Goal: Navigation & Orientation: Find specific page/section

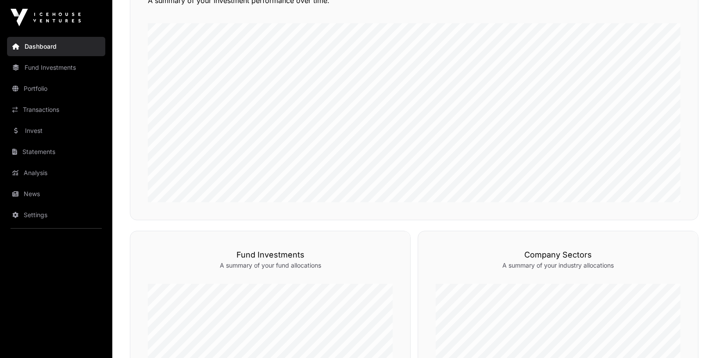
scroll to position [175, 0]
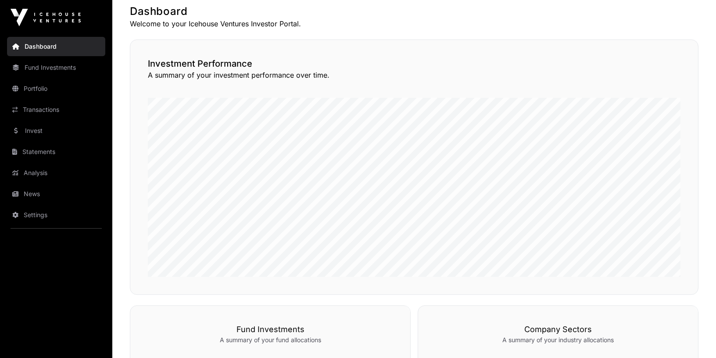
click at [47, 109] on link "Transactions" at bounding box center [56, 109] width 98 height 19
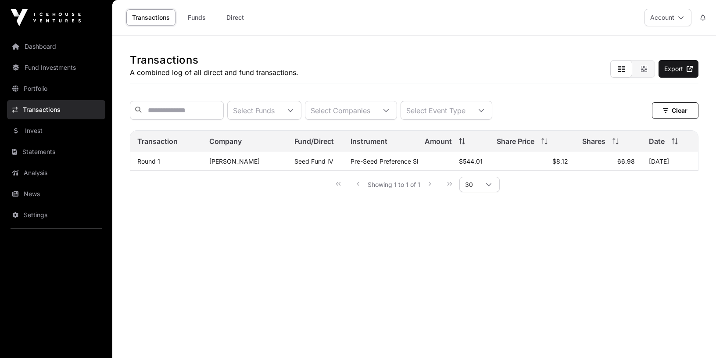
click at [43, 88] on link "Portfolio" at bounding box center [56, 88] width 98 height 19
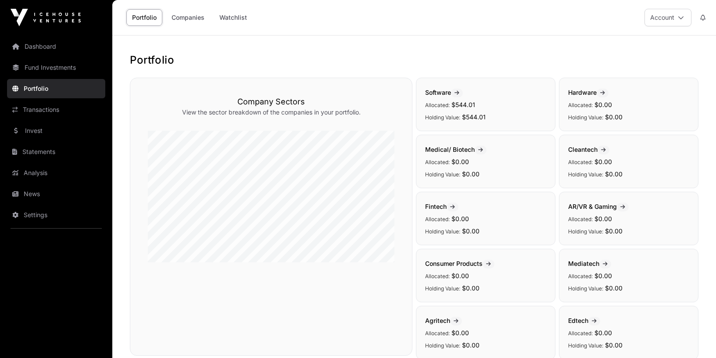
scroll to position [2, 0]
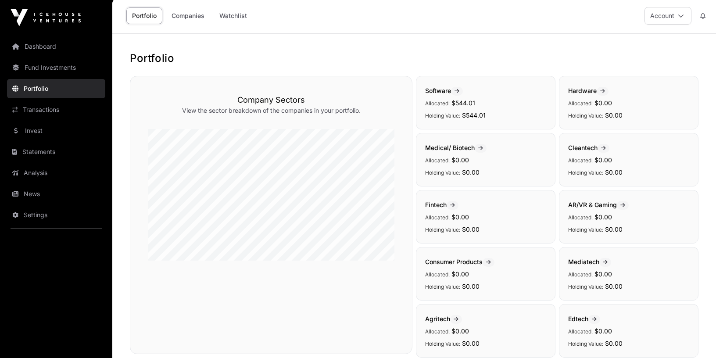
click at [61, 67] on link "Fund Investments" at bounding box center [56, 67] width 98 height 19
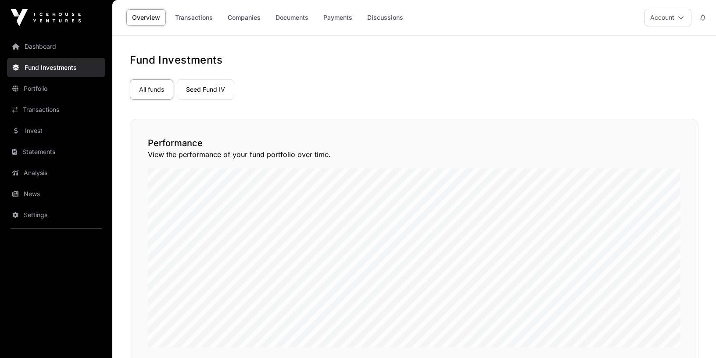
click at [40, 151] on link "Statements" at bounding box center [56, 151] width 98 height 19
